Goal: Information Seeking & Learning: Learn about a topic

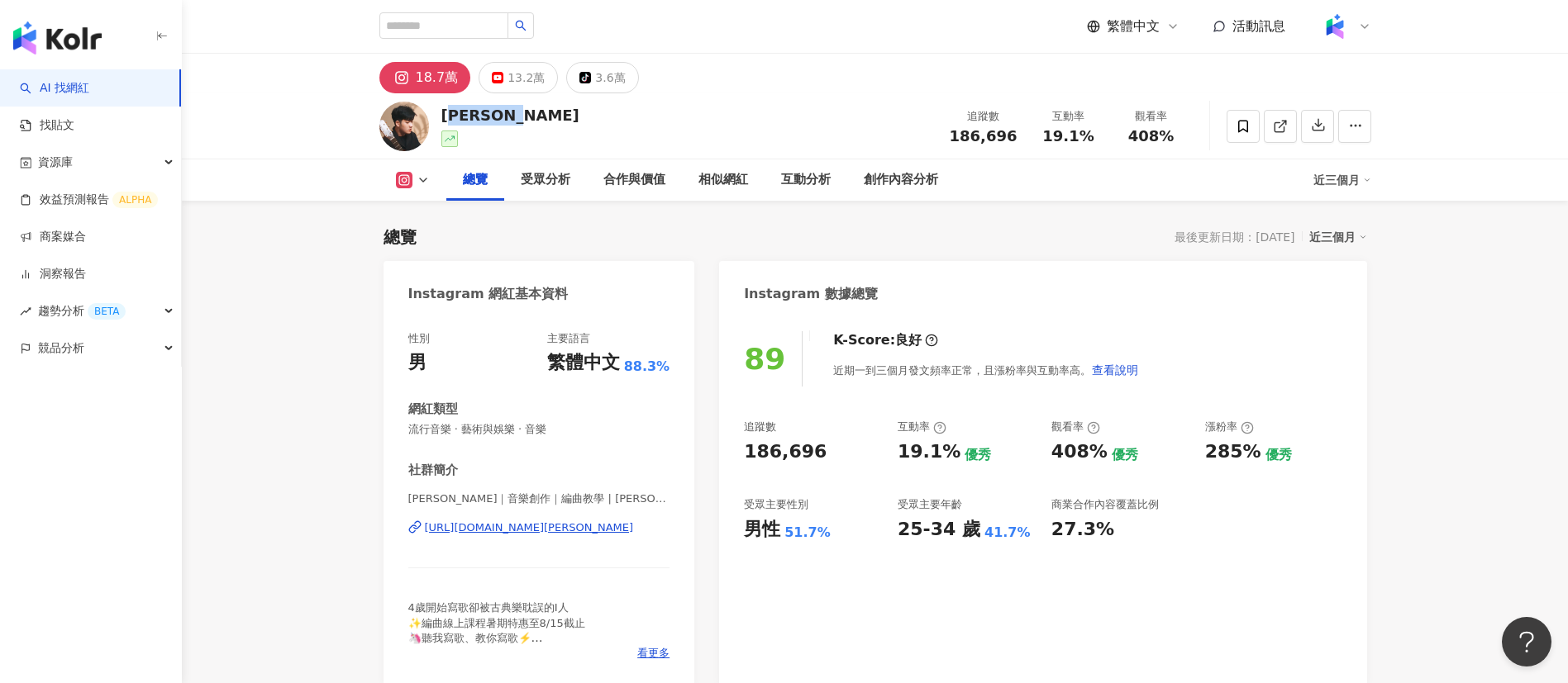
drag, startPoint x: 533, startPoint y: 120, endPoint x: 774, endPoint y: 6, distance: 266.6
click at [436, 115] on div "[PERSON_NAME] 追蹤數 186,696 互動率 19.1% 觀看率 408%" at bounding box center [874, 126] width 1058 height 65
copy div "[PERSON_NAME]"
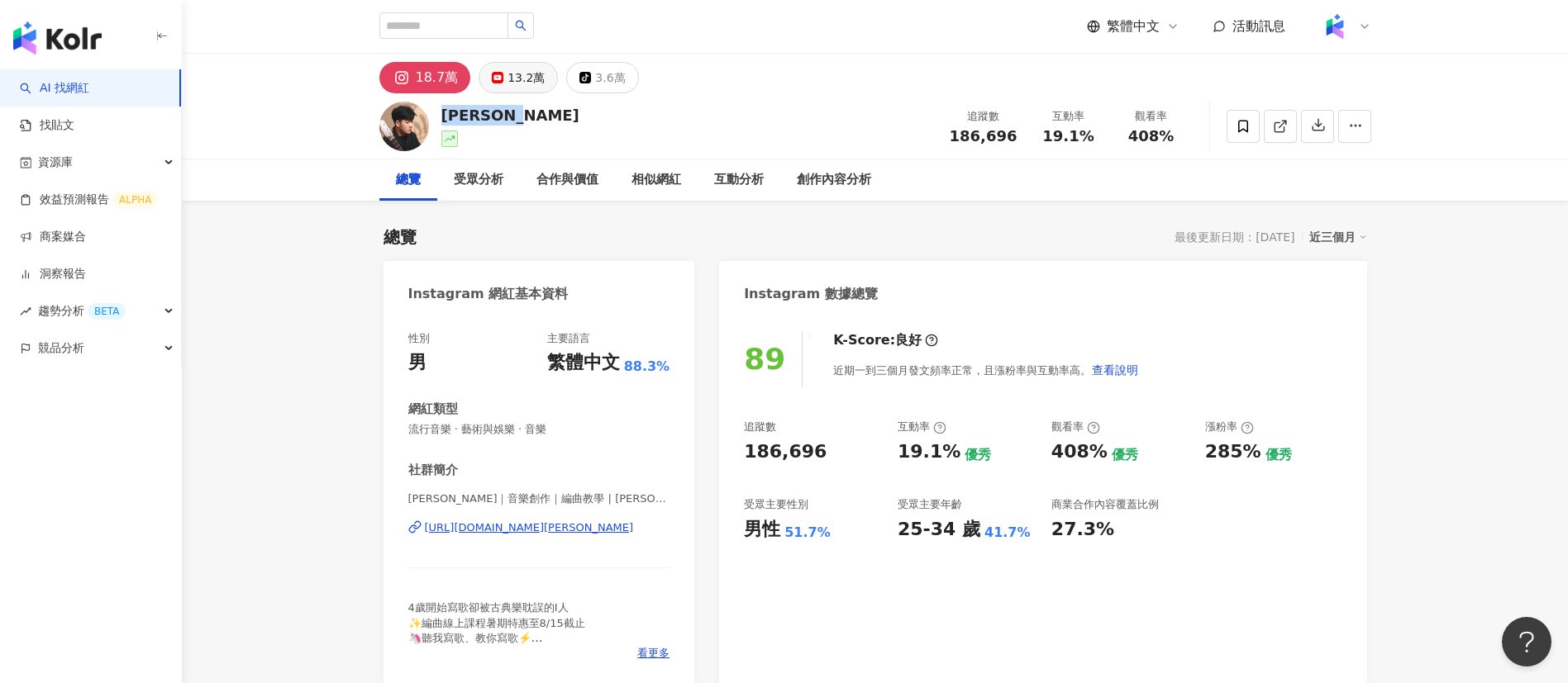
click at [532, 70] on div "13.2萬" at bounding box center [526, 78] width 37 height 23
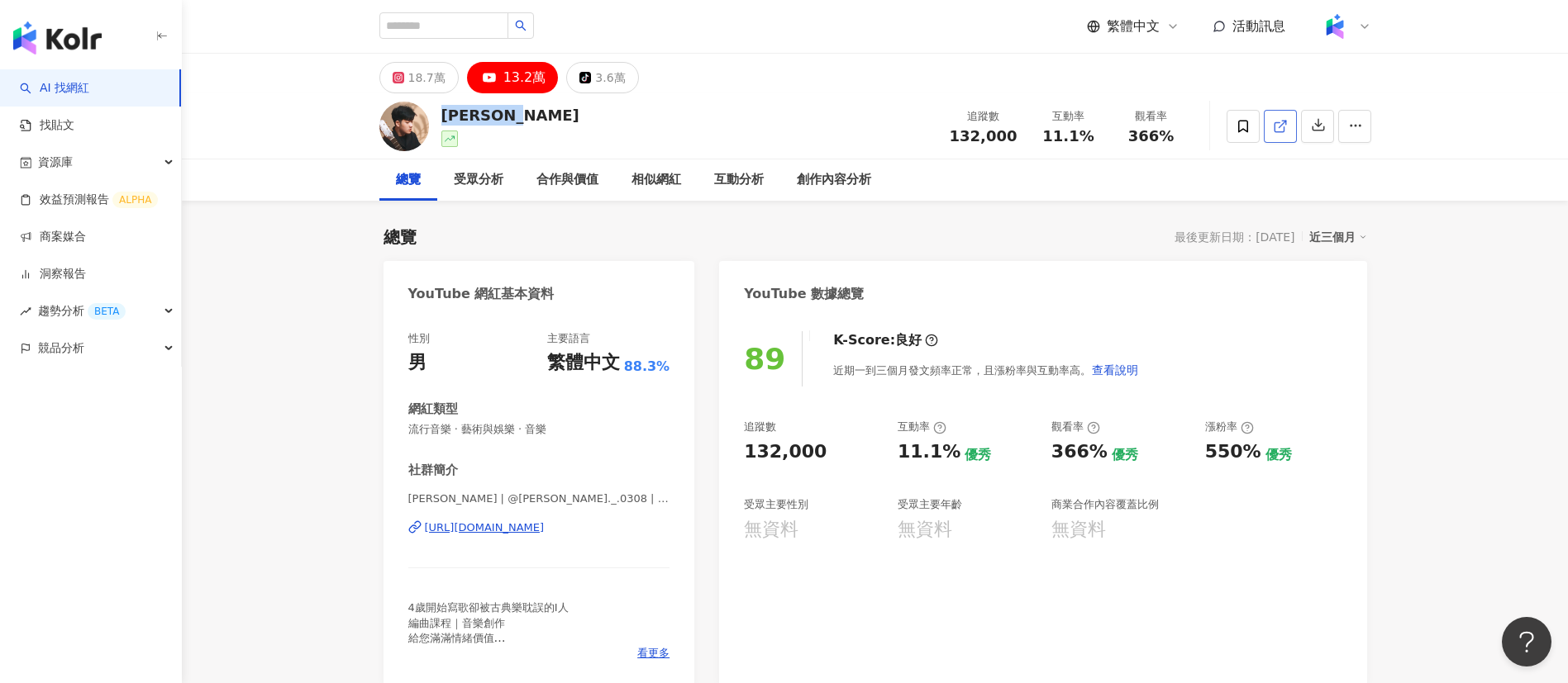
click at [1283, 127] on icon at bounding box center [1280, 126] width 14 height 14
